Goal: Task Accomplishment & Management: Complete application form

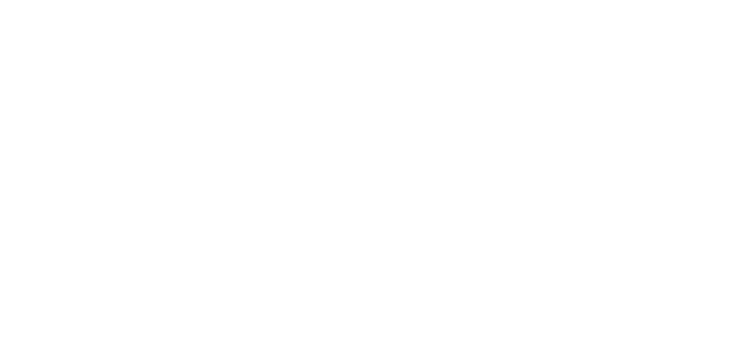
select select "*"
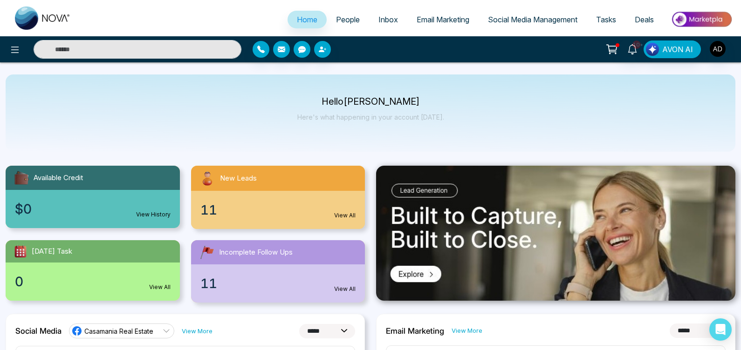
click at [336, 23] on span "People" at bounding box center [348, 19] width 24 height 9
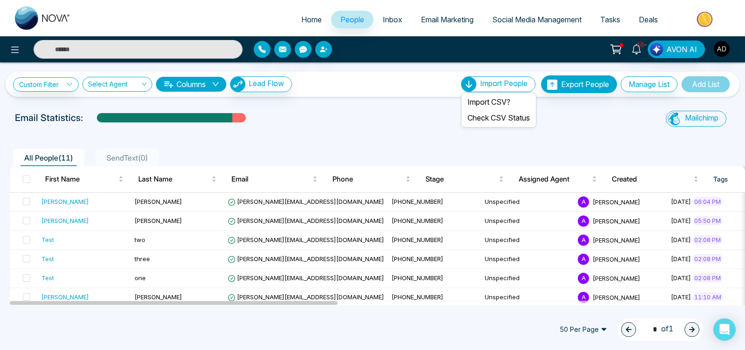
click at [518, 84] on span "Import People" at bounding box center [504, 83] width 48 height 9
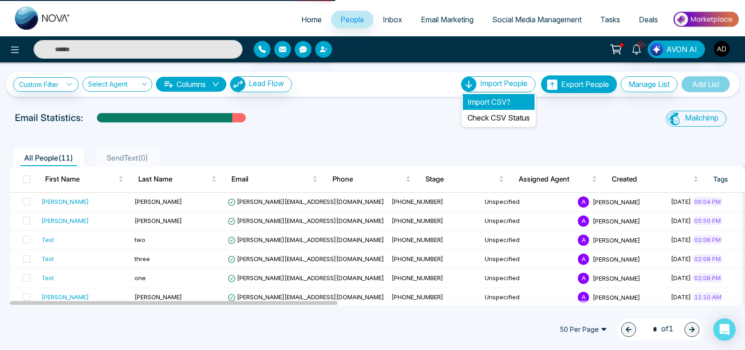
click at [498, 98] on li "Import CSV?" at bounding box center [499, 102] width 72 height 16
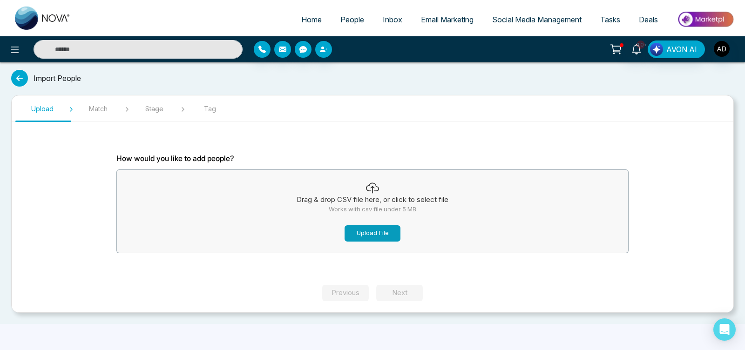
click at [386, 231] on button "Upload File" at bounding box center [373, 233] width 56 height 16
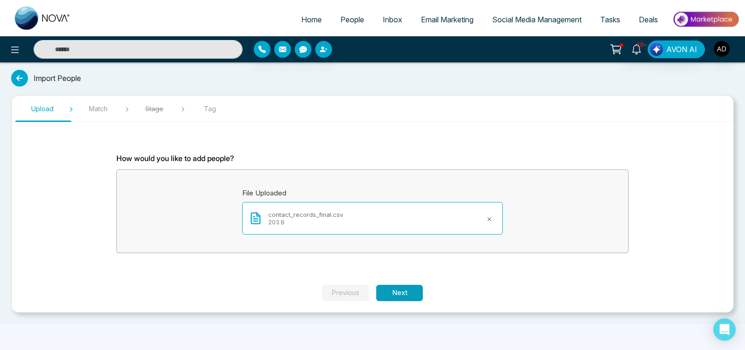
click at [401, 291] on button "Next" at bounding box center [399, 293] width 47 height 16
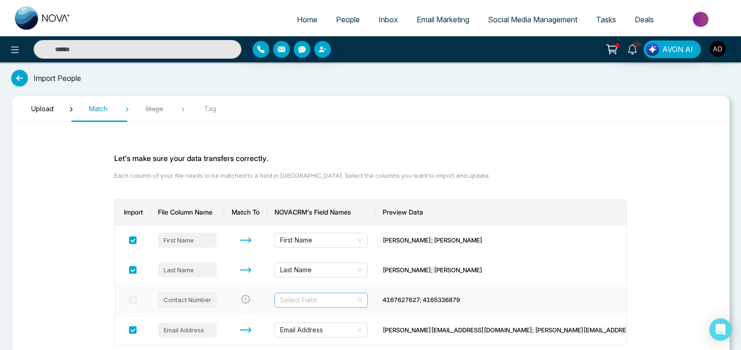
click at [355, 304] on input "search" at bounding box center [317, 300] width 75 height 14
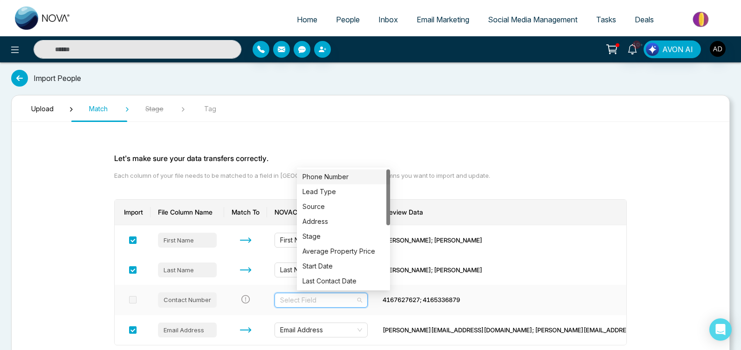
click at [342, 180] on div "Phone Number" at bounding box center [343, 177] width 82 height 10
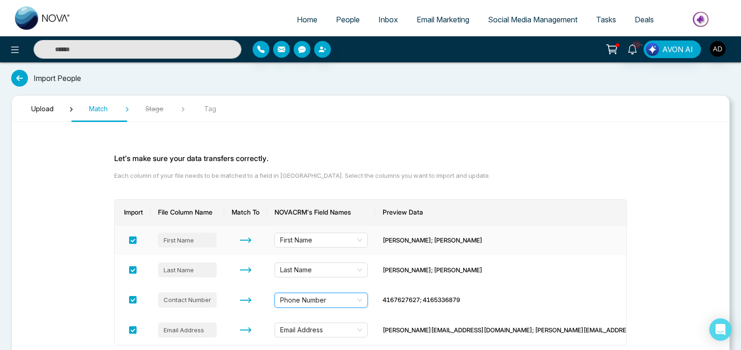
scroll to position [69, 0]
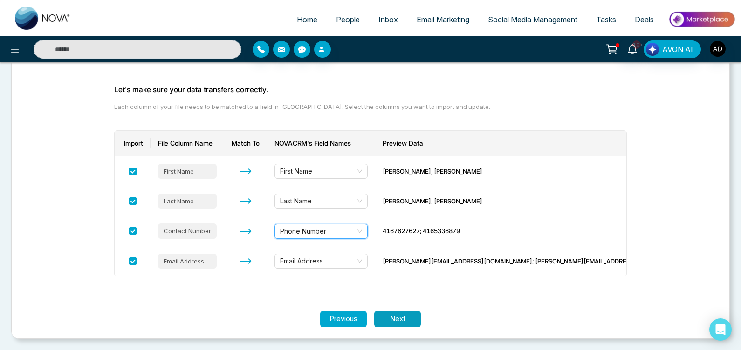
click at [412, 313] on button "Next" at bounding box center [397, 319] width 47 height 16
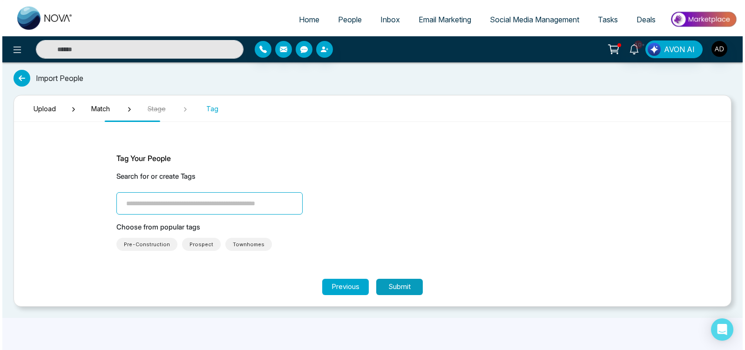
scroll to position [0, 0]
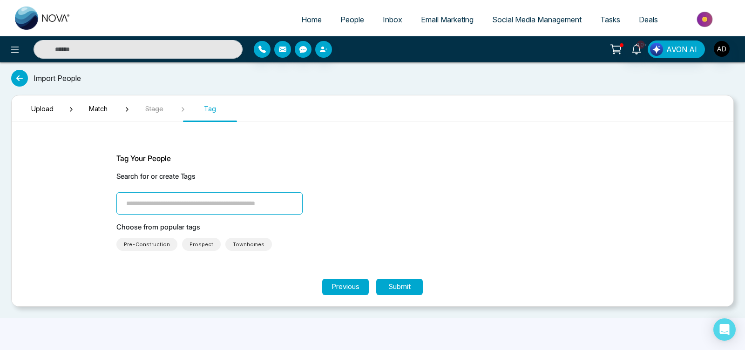
click at [155, 242] on span "Pre-Construction" at bounding box center [147, 244] width 46 height 9
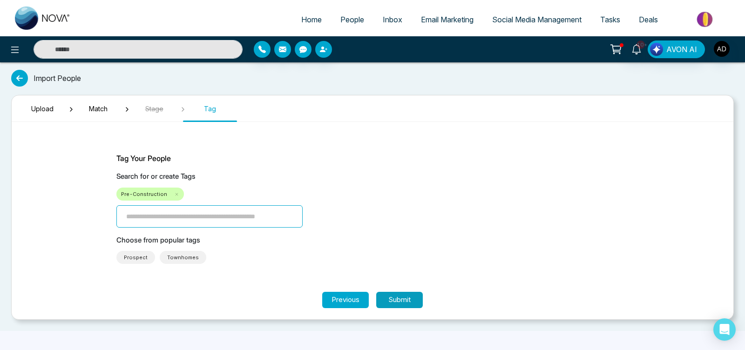
click at [400, 298] on button "Submit" at bounding box center [399, 300] width 47 height 16
